Goal: Find specific page/section: Find specific page/section

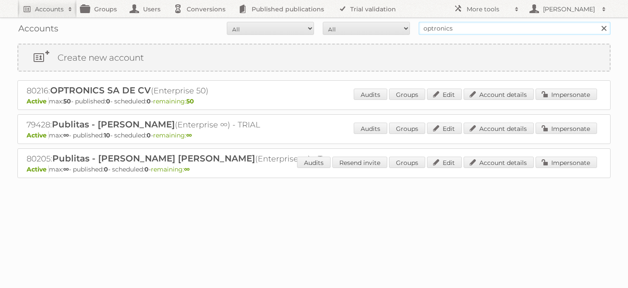
click at [434, 29] on input "optronics" at bounding box center [514, 28] width 192 height 13
type input "gorjana"
click at [597, 22] on input "Search" at bounding box center [603, 28] width 13 height 13
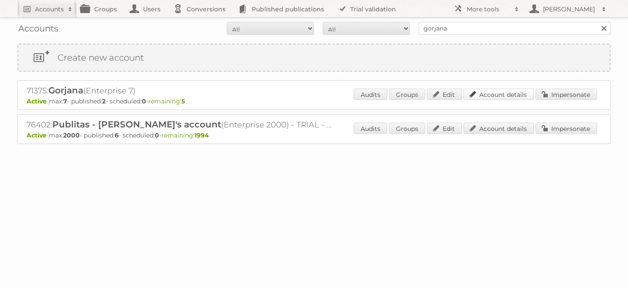
click at [508, 91] on link "Account details" at bounding box center [498, 93] width 70 height 11
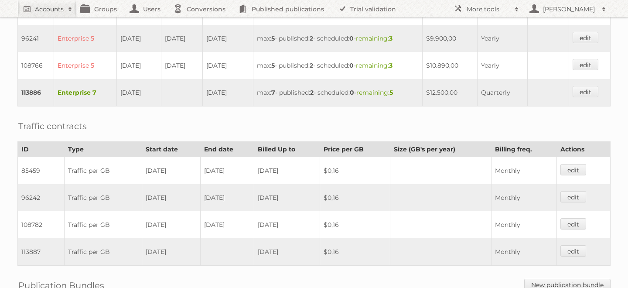
scroll to position [343, 0]
